Goal: Information Seeking & Learning: Check status

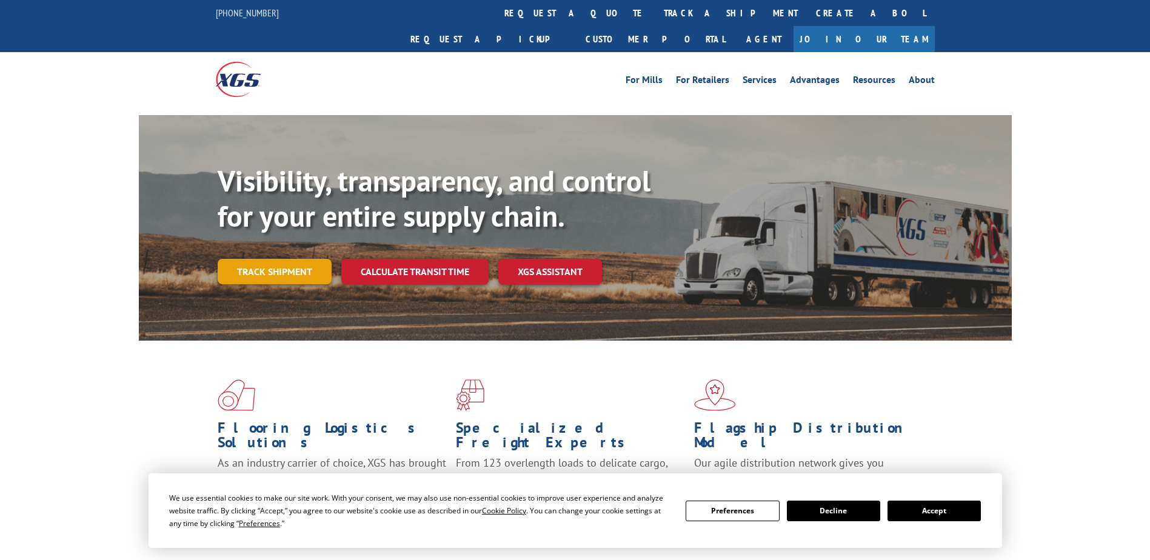
click at [262, 259] on link "Track shipment" at bounding box center [275, 271] width 114 height 25
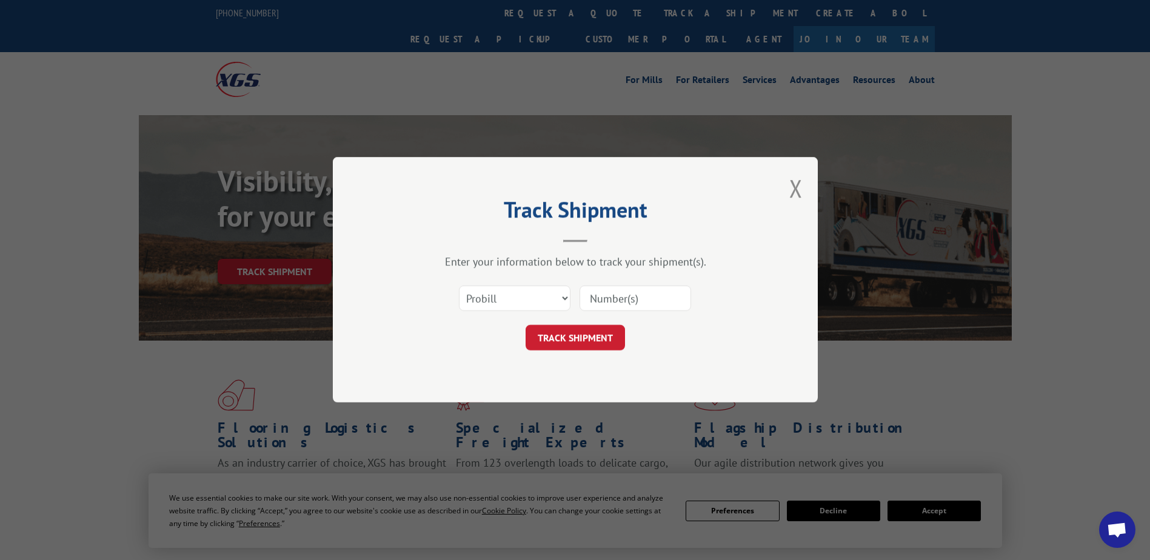
click at [655, 296] on input at bounding box center [635, 298] width 112 height 25
type input "283"
click at [566, 292] on select "Select category... Probill BOL PO" at bounding box center [515, 298] width 112 height 25
select select "bol"
click at [459, 286] on select "Select category... Probill BOL PO" at bounding box center [515, 298] width 112 height 25
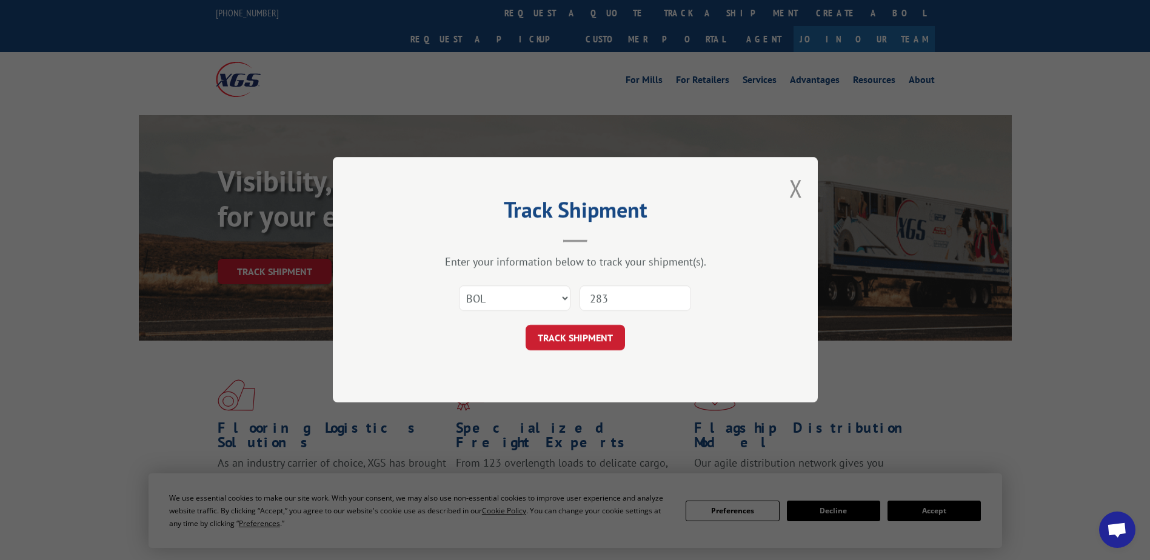
click at [621, 302] on input "283" at bounding box center [635, 298] width 112 height 25
type input "2835544"
click button "TRACK SHIPMENT" at bounding box center [575, 338] width 99 height 25
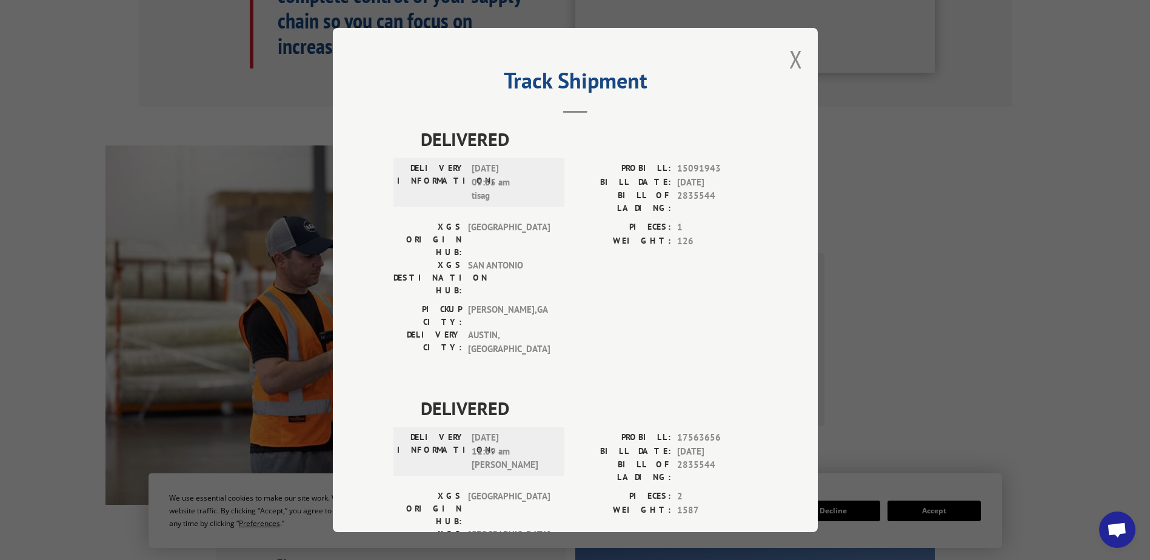
scroll to position [727, 0]
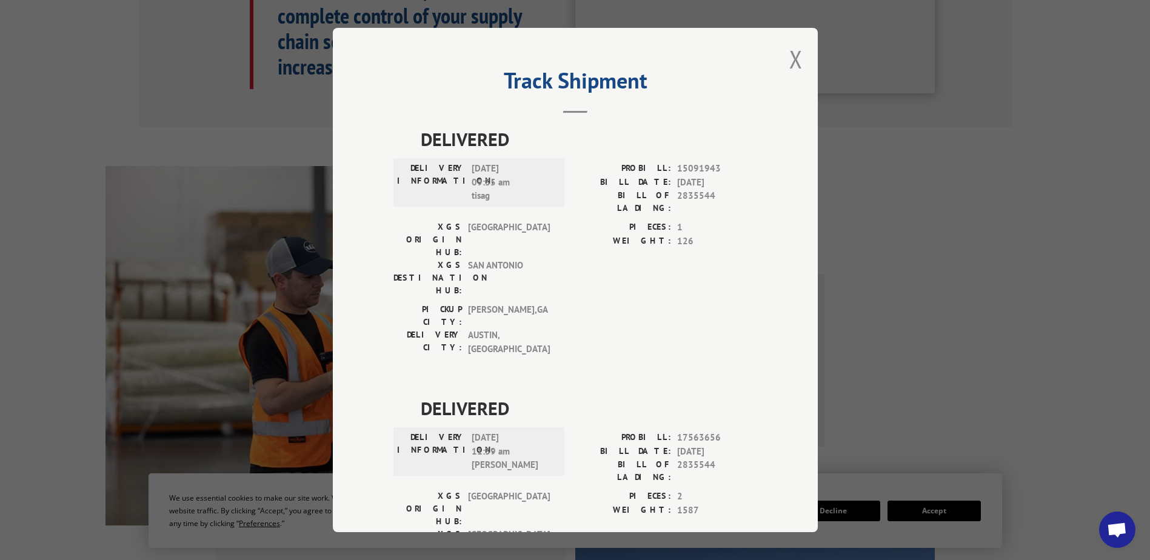
click at [789, 56] on button "Close modal" at bounding box center [795, 59] width 13 height 32
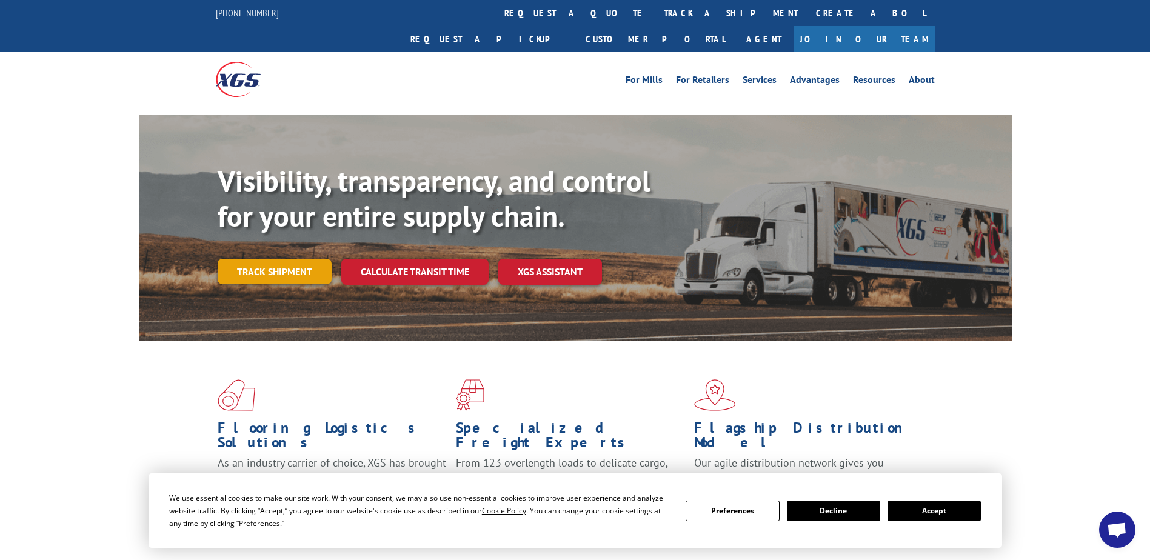
click at [279, 259] on link "Track shipment" at bounding box center [275, 271] width 114 height 25
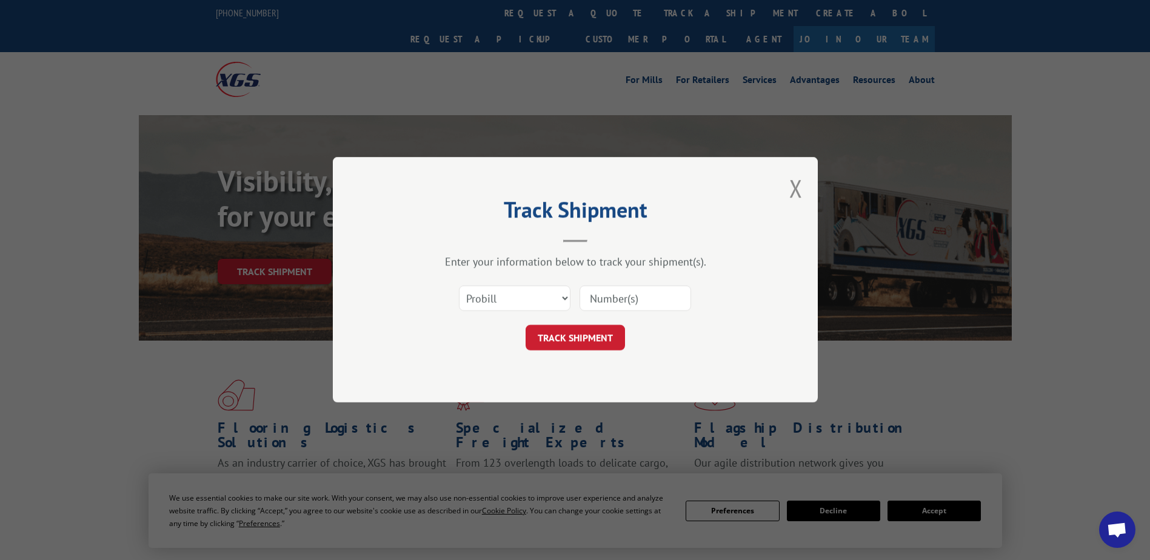
click at [630, 299] on input at bounding box center [635, 298] width 112 height 25
type input "2835544"
click at [584, 333] on button "TRACK SHIPMENT" at bounding box center [575, 338] width 99 height 25
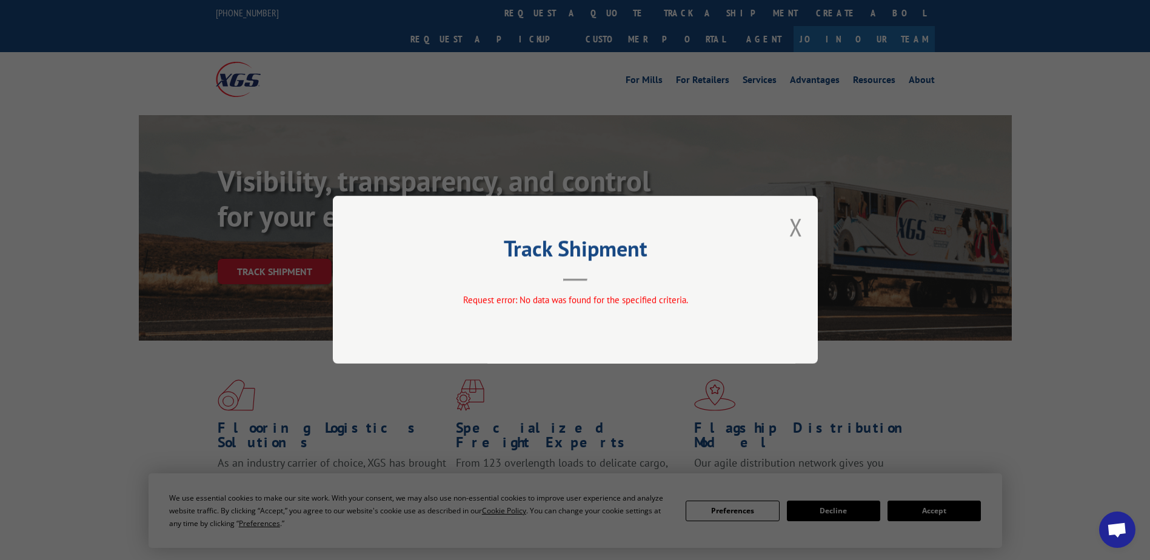
click at [811, 210] on div "Track Shipment Request error: No data was found for the specified criteria." at bounding box center [575, 280] width 485 height 168
click at [798, 228] on button "Close modal" at bounding box center [795, 227] width 13 height 32
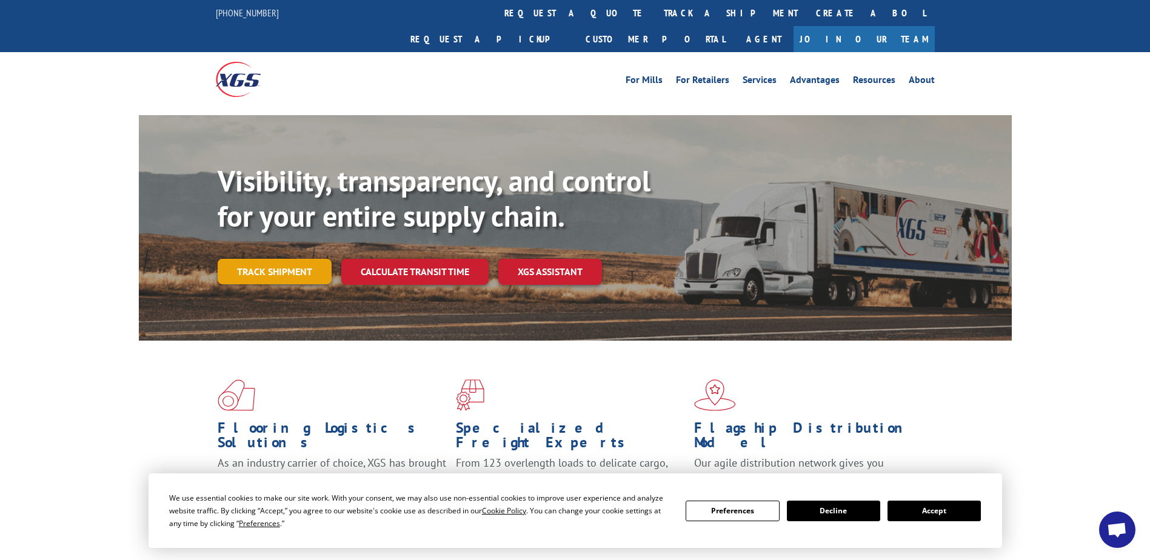
click at [257, 259] on link "Track shipment" at bounding box center [275, 271] width 114 height 25
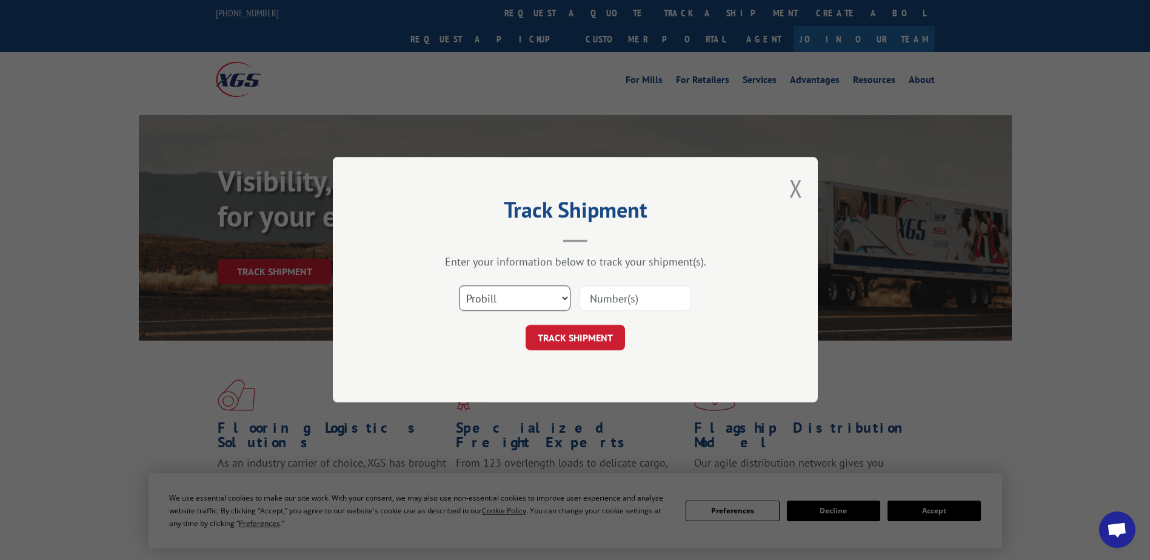
click at [564, 295] on select "Select category... Probill BOL PO" at bounding box center [515, 298] width 112 height 25
select select "bol"
click at [459, 286] on select "Select category... Probill BOL PO" at bounding box center [515, 298] width 112 height 25
click at [607, 299] on input at bounding box center [635, 298] width 112 height 25
type input "2835544"
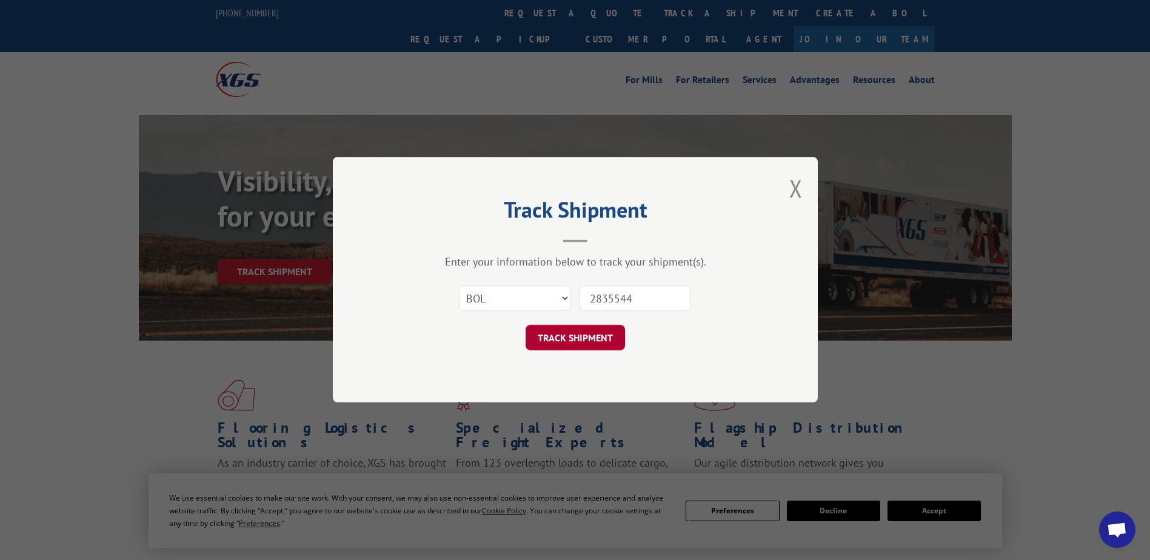
click at [579, 342] on button "TRACK SHIPMENT" at bounding box center [575, 338] width 99 height 25
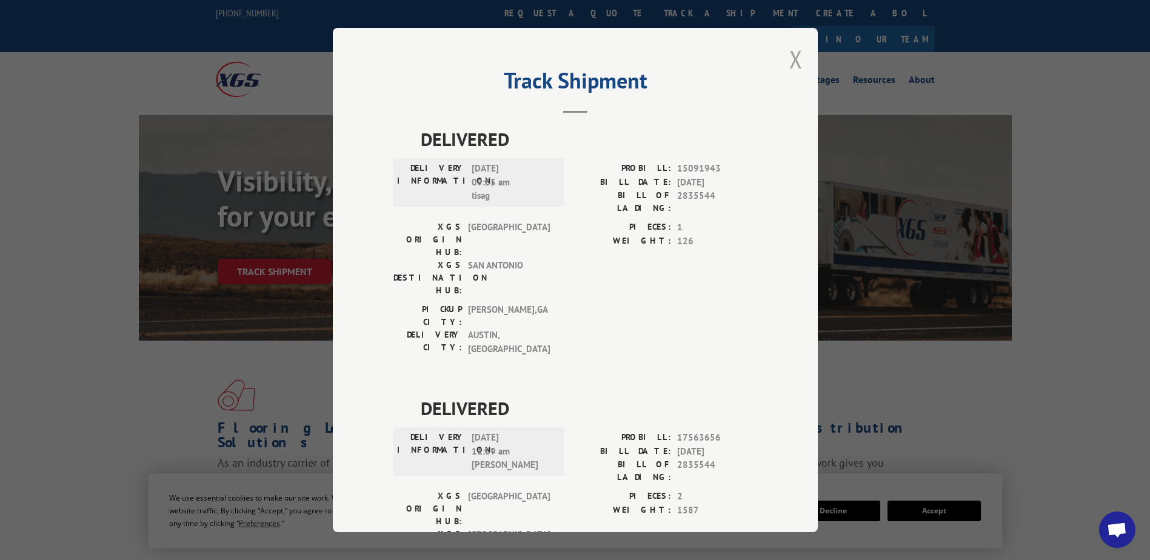
click at [795, 58] on button "Close modal" at bounding box center [795, 59] width 13 height 32
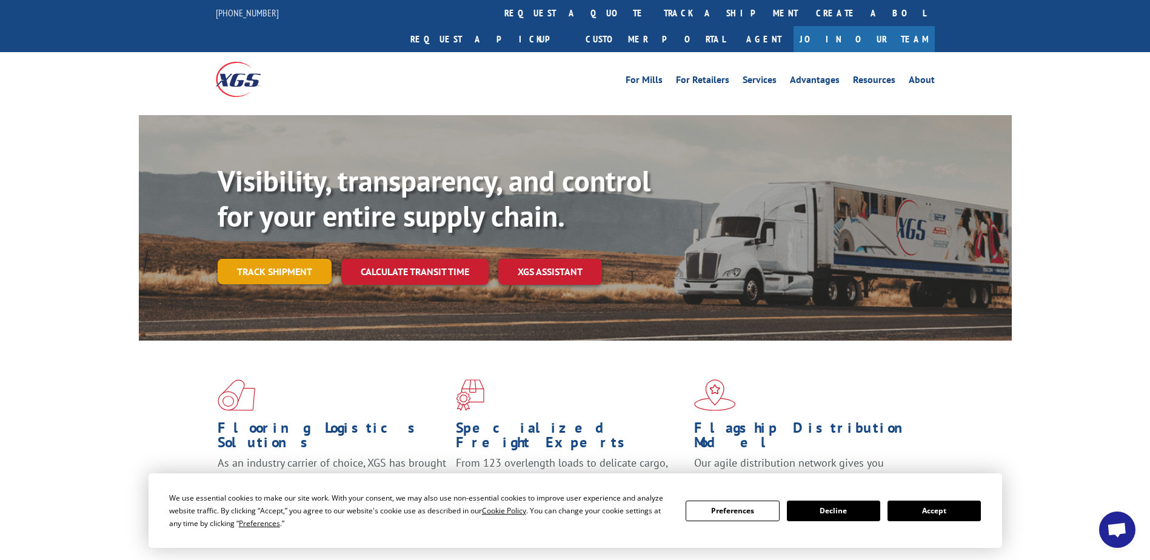
click at [312, 259] on link "Track shipment" at bounding box center [275, 271] width 114 height 25
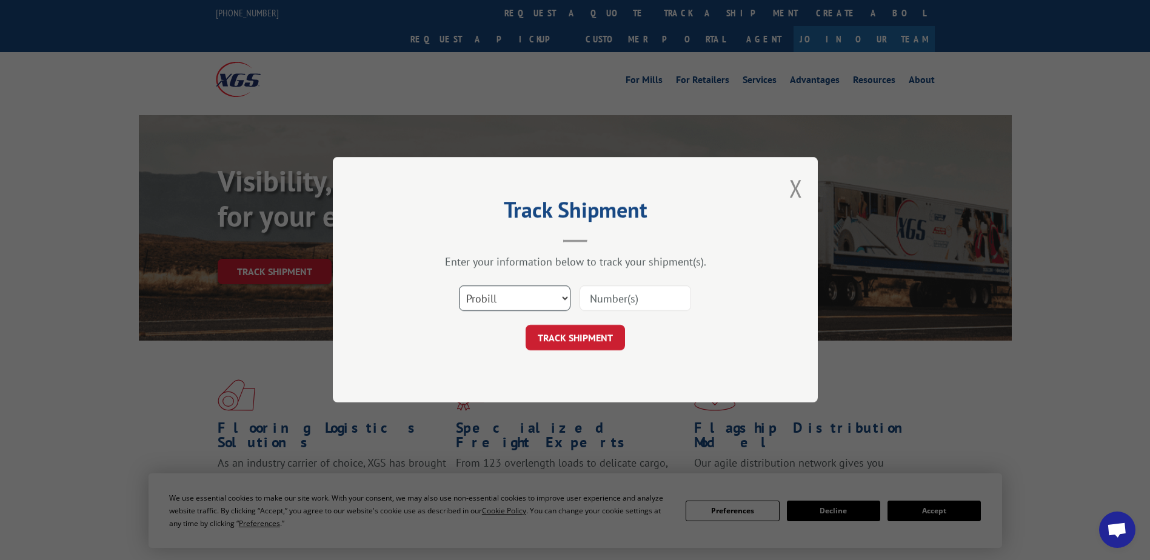
click at [518, 297] on select "Select category... Probill BOL PO" at bounding box center [515, 298] width 112 height 25
select select "po"
click at [459, 286] on select "Select category... Probill BOL PO" at bounding box center [515, 298] width 112 height 25
click at [603, 298] on input at bounding box center [635, 298] width 112 height 25
type input "21658"
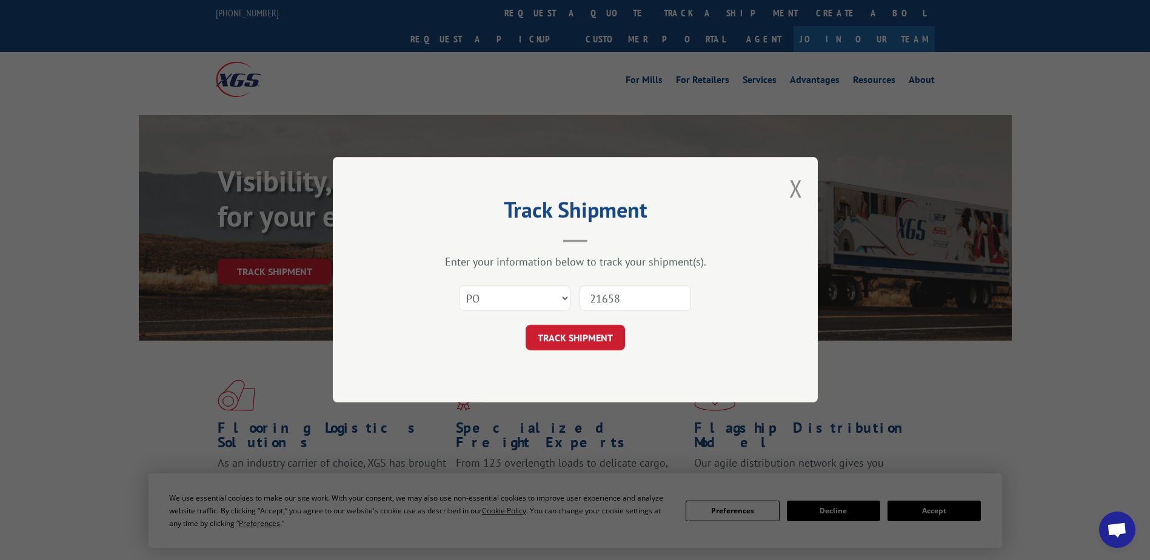
click button "TRACK SHIPMENT" at bounding box center [575, 338] width 99 height 25
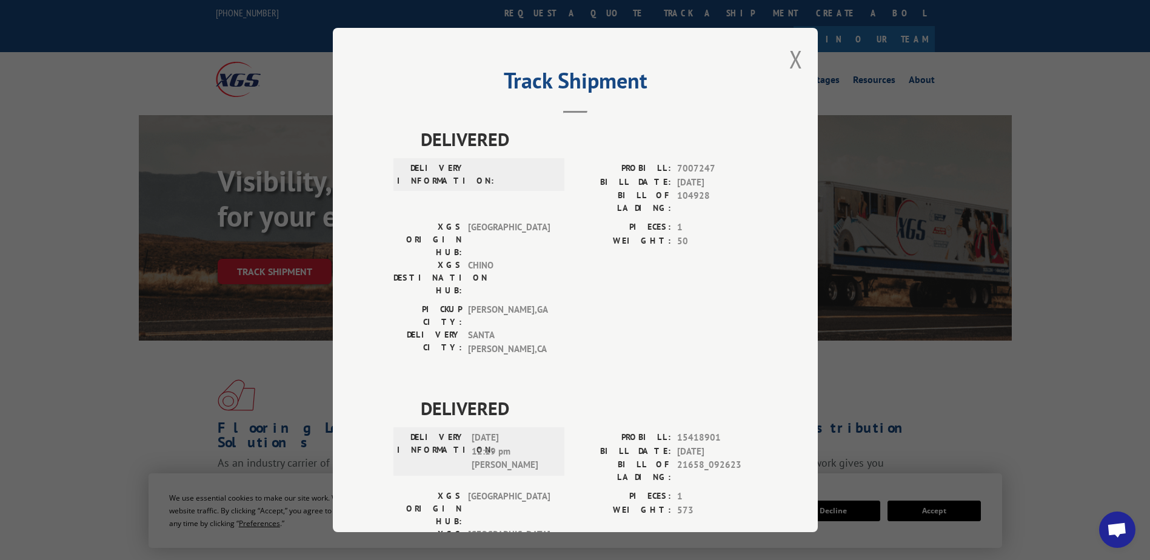
click at [1045, 439] on div "Track Shipment DELIVERED DELIVERY INFORMATION: PROBILL: 7007247 BILL DATE: [DAT…" at bounding box center [575, 280] width 1150 height 560
click at [792, 56] on button "Close modal" at bounding box center [795, 59] width 13 height 32
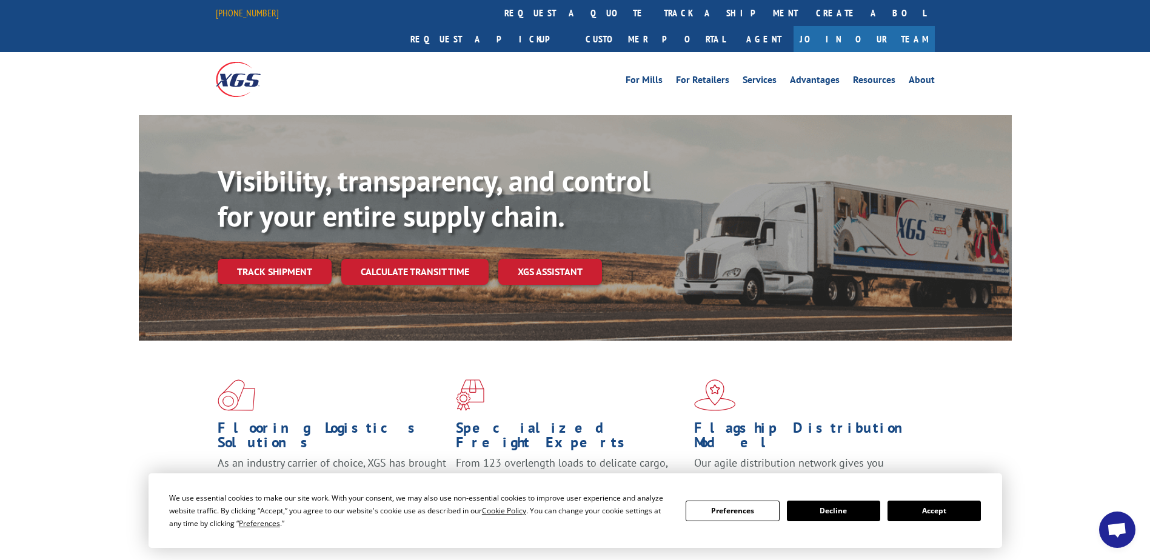
click at [223, 8] on link "[PHONE_NUMBER]" at bounding box center [247, 13] width 63 height 12
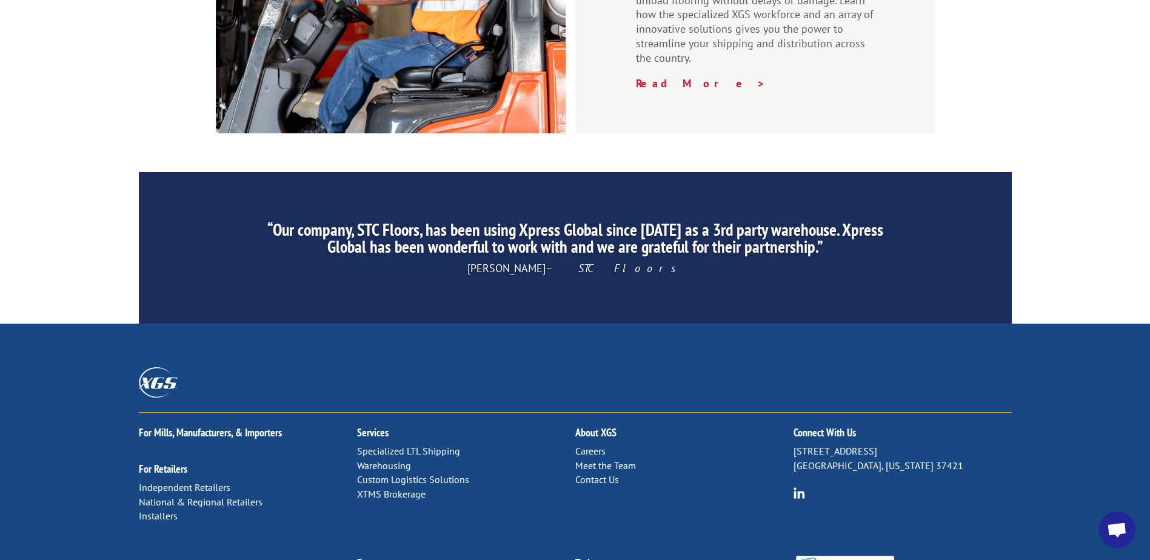
scroll to position [1839, 0]
